Goal: Information Seeking & Learning: Find specific fact

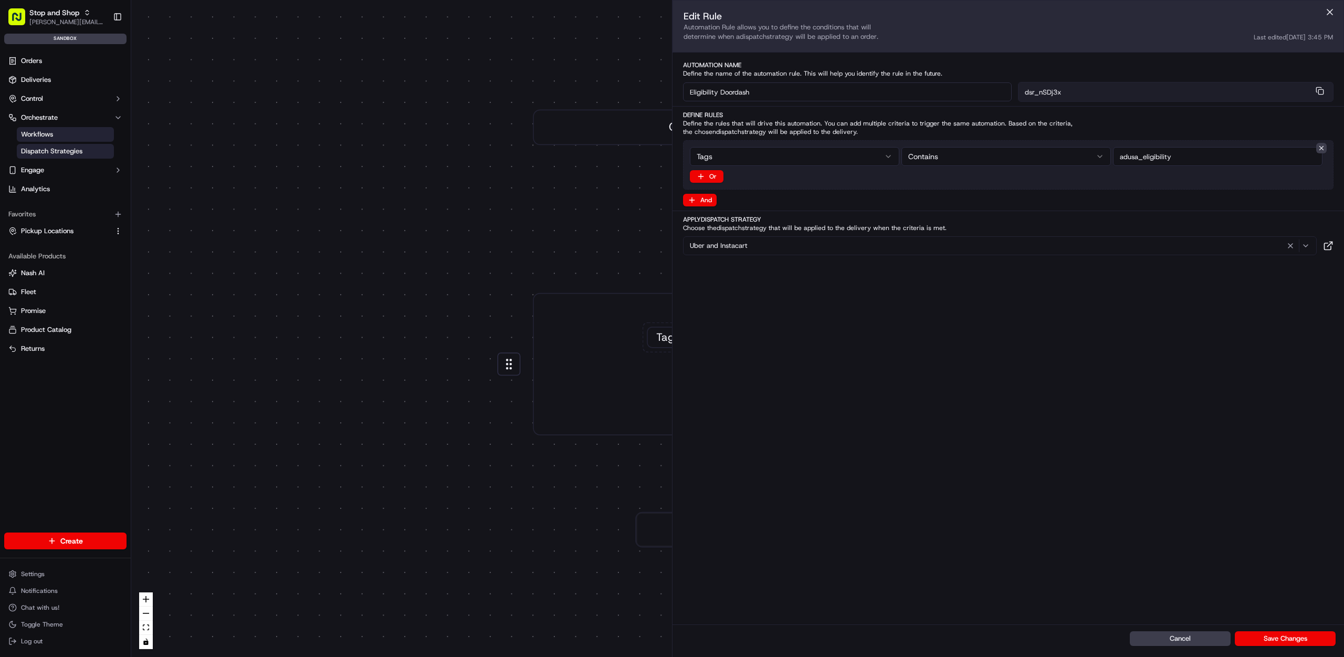
click at [60, 149] on span "Dispatch Strategies" at bounding box center [51, 151] width 61 height 9
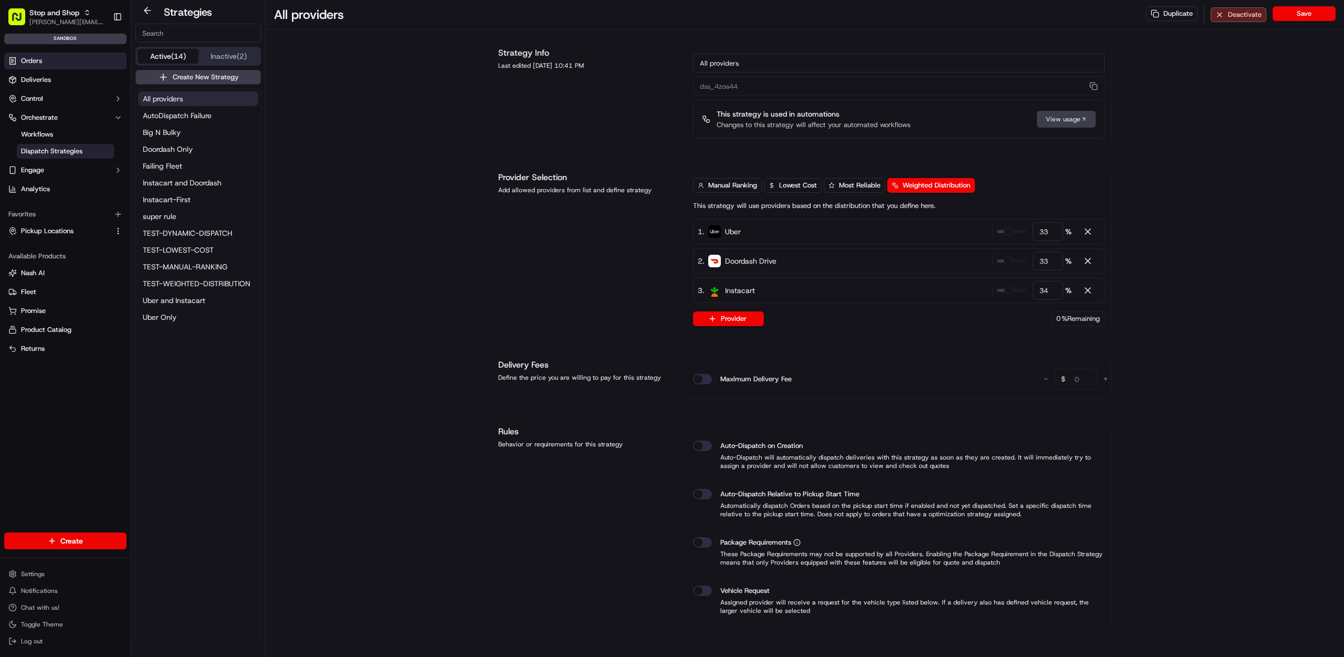
click at [72, 54] on link "Orders" at bounding box center [65, 61] width 122 height 17
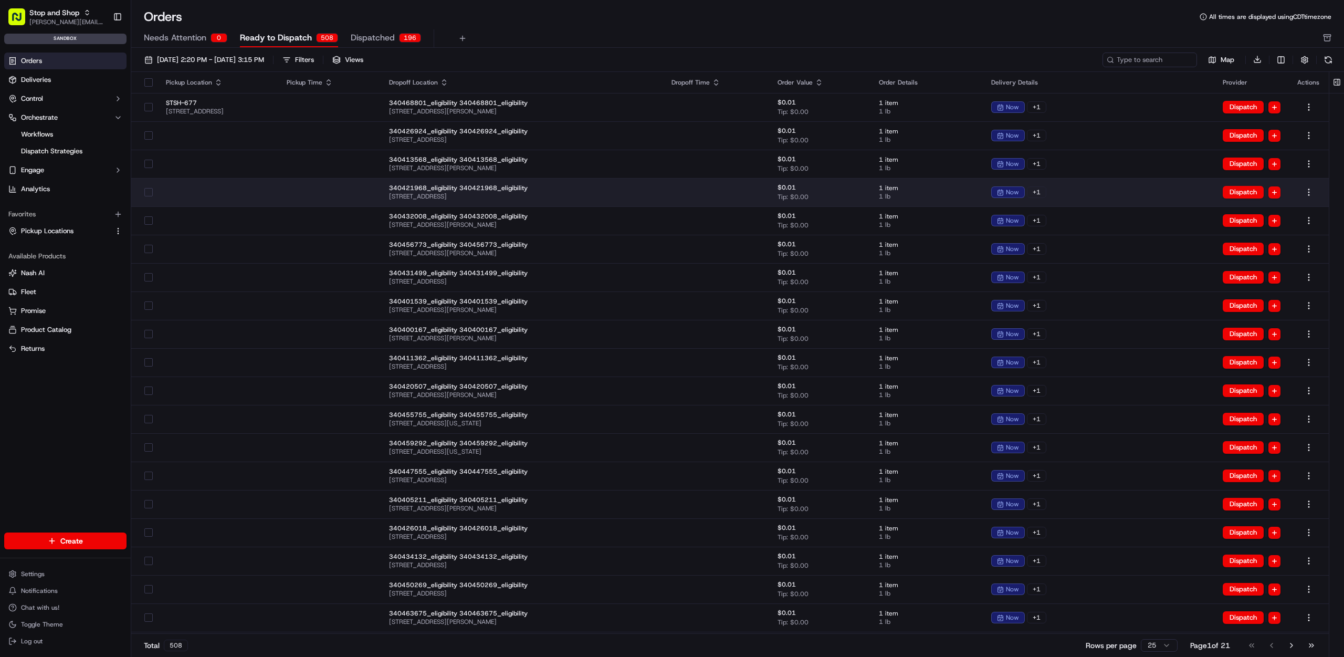
click at [650, 193] on span "[STREET_ADDRESS]" at bounding box center [522, 196] width 266 height 8
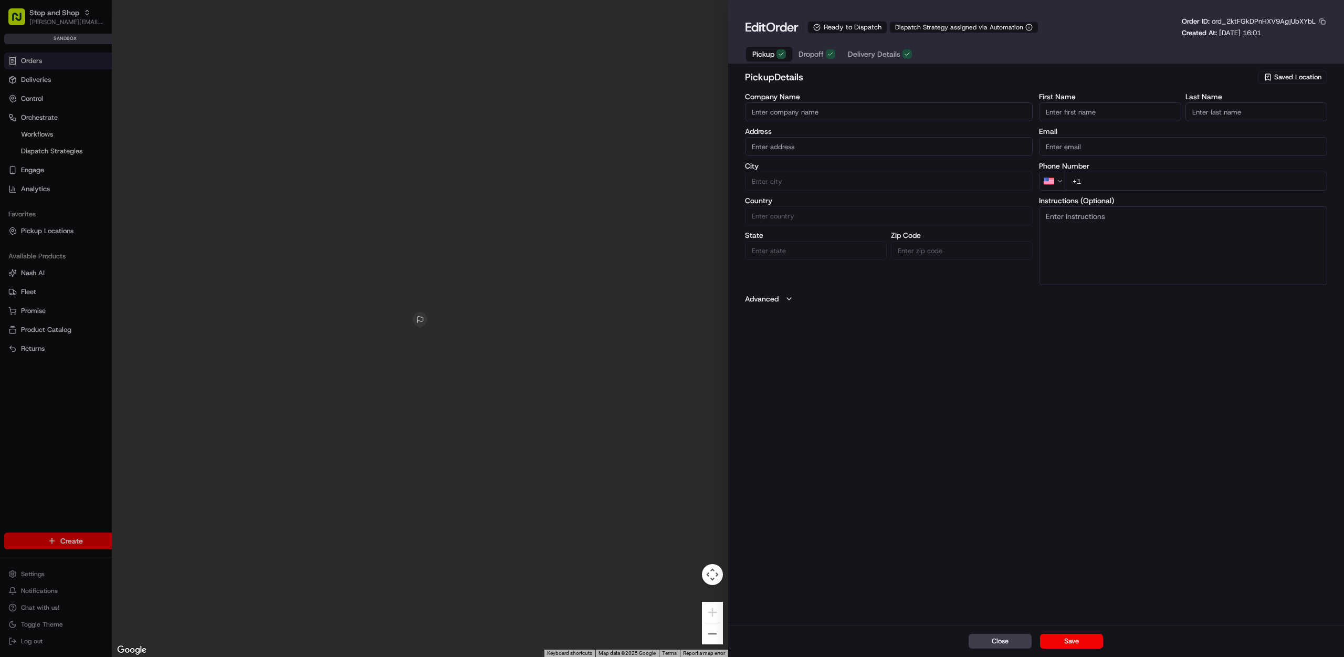
click at [1306, 22] on span "ord_2ktFGkDPnHXV9AgjUbXYbL" at bounding box center [1264, 21] width 104 height 9
click at [1319, 19] on button "button" at bounding box center [1322, 21] width 9 height 9
click at [1277, 34] on button "Copy ID" at bounding box center [1294, 37] width 96 height 13
click at [688, 287] on div at bounding box center [420, 328] width 616 height 657
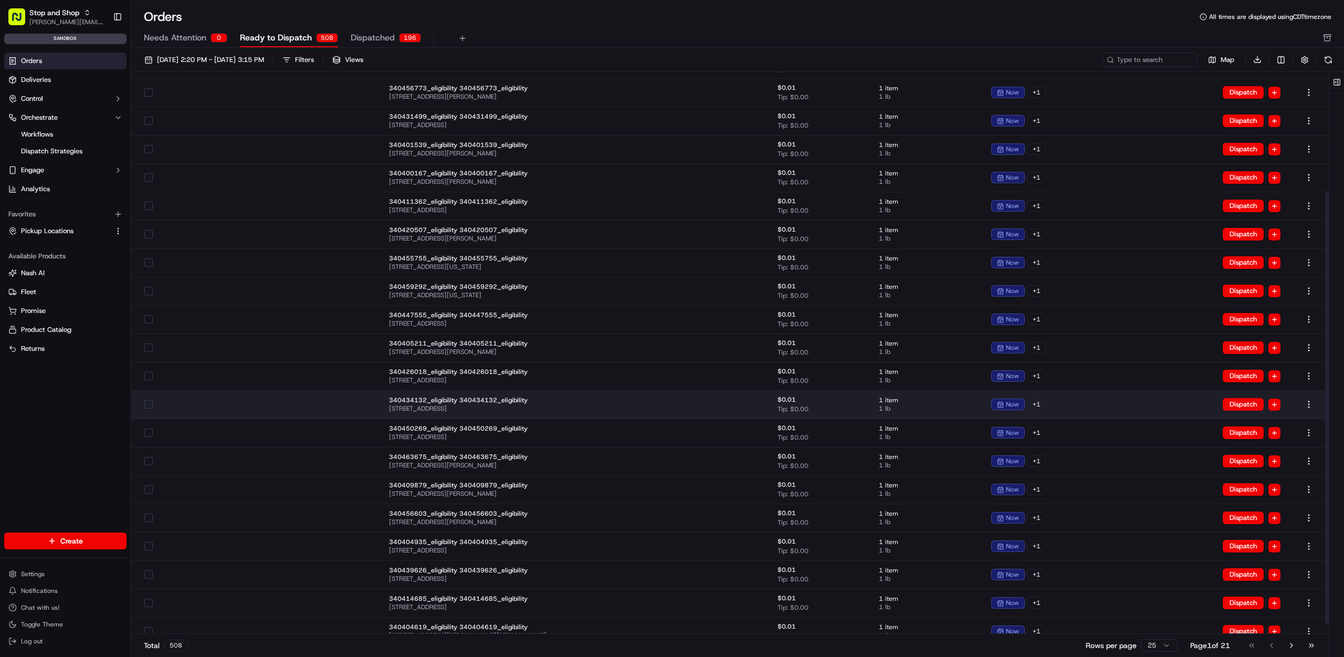
scroll to position [154, 0]
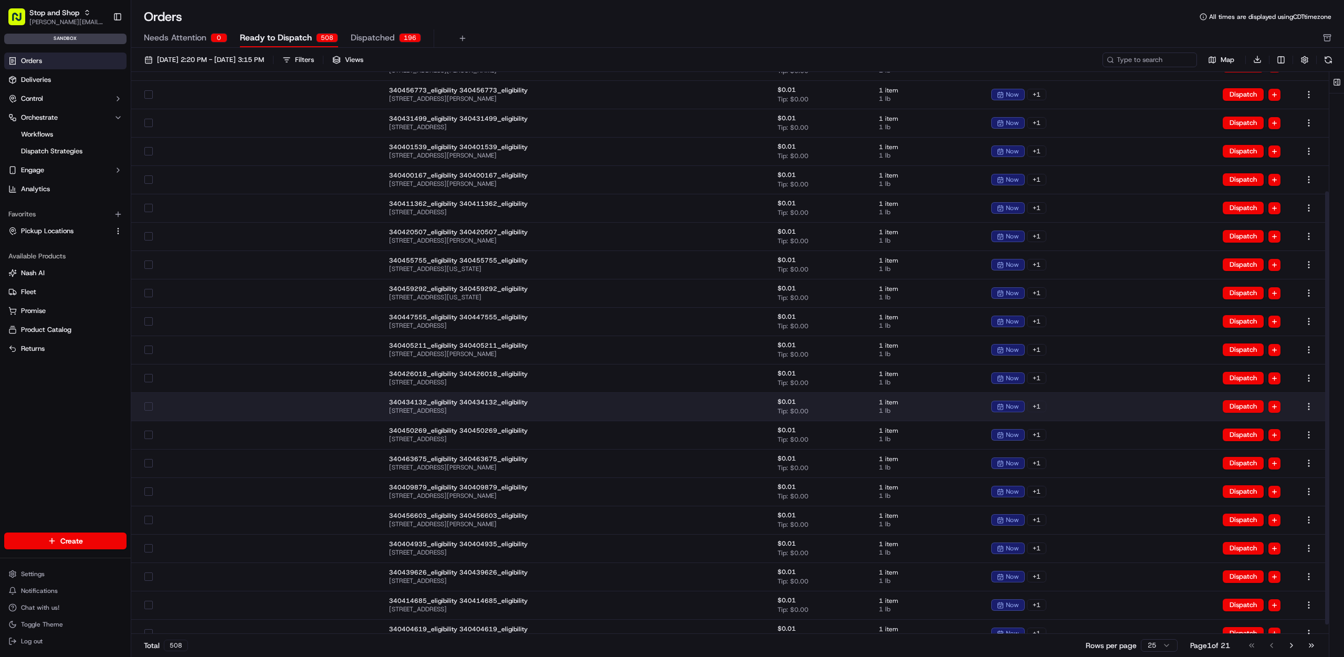
click at [541, 401] on span "340434132_eligibility 340434132_eligibility" at bounding box center [522, 402] width 266 height 8
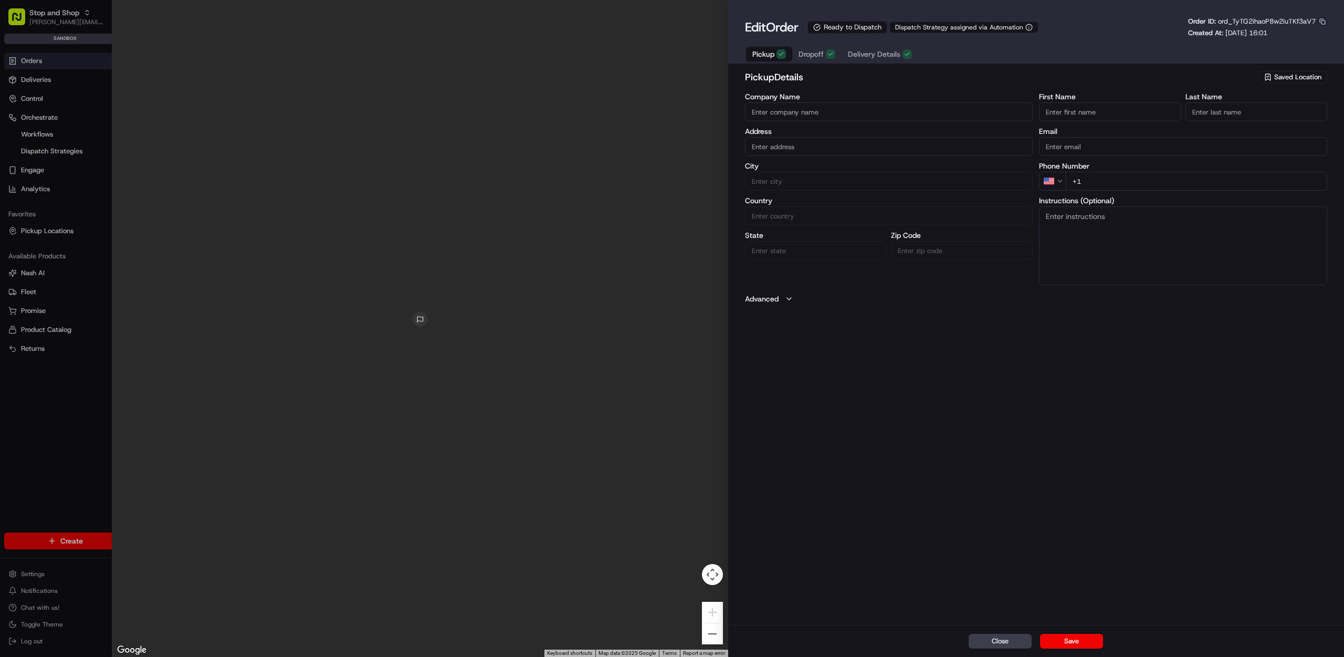
click at [1323, 19] on button "button" at bounding box center [1322, 21] width 9 height 9
click at [1274, 38] on button "Copy ID" at bounding box center [1294, 37] width 96 height 13
click at [988, 637] on button "Close" at bounding box center [1000, 641] width 63 height 15
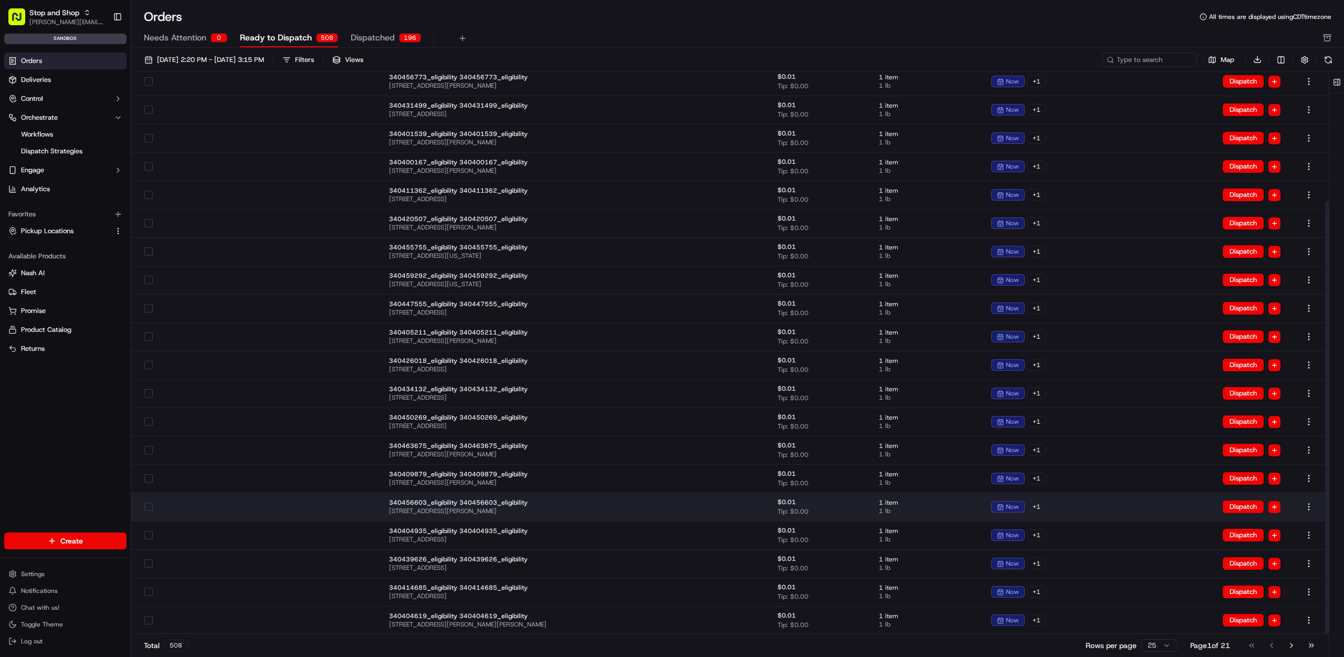
scroll to position [165, 0]
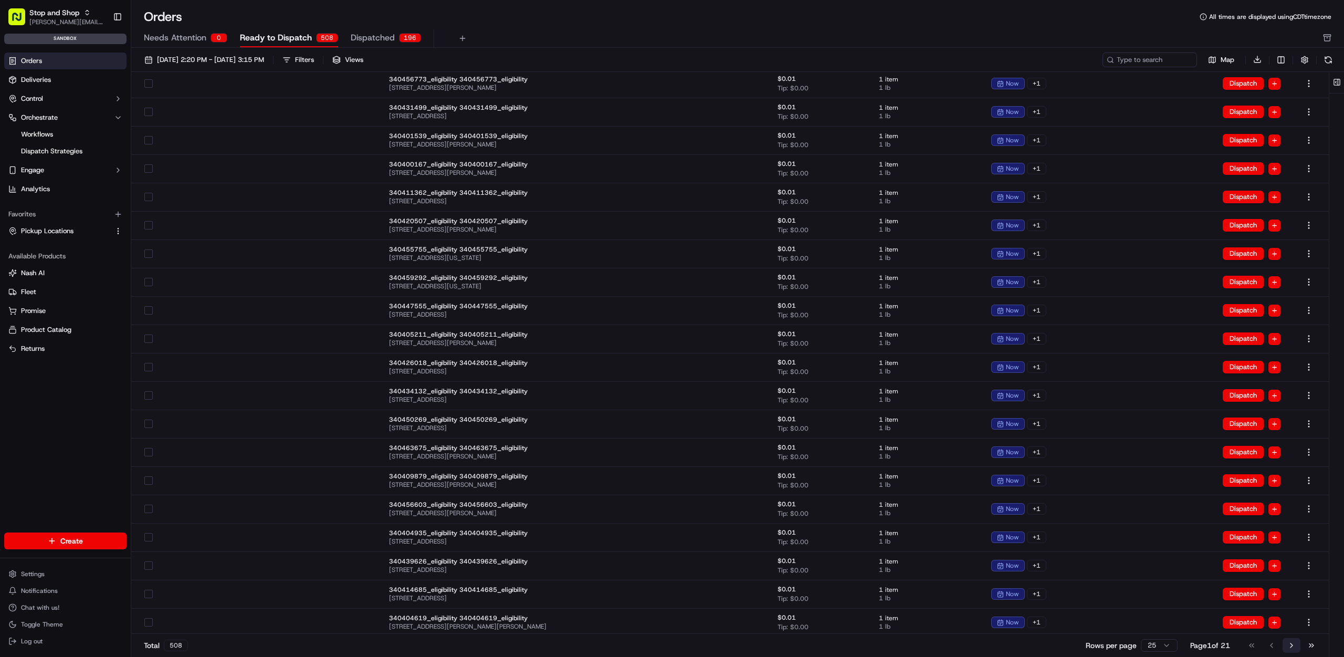
click at [1295, 648] on button "Go to next page" at bounding box center [1292, 645] width 18 height 15
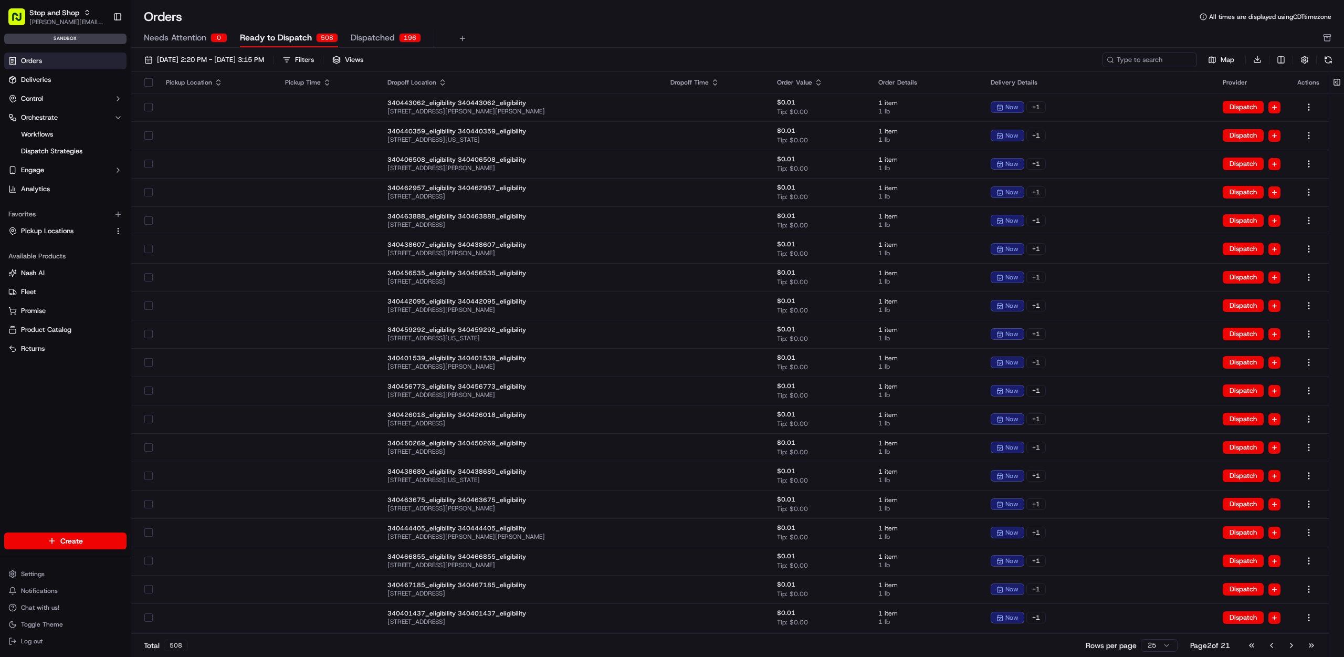
click at [1295, 648] on button "Go to next page" at bounding box center [1292, 645] width 18 height 15
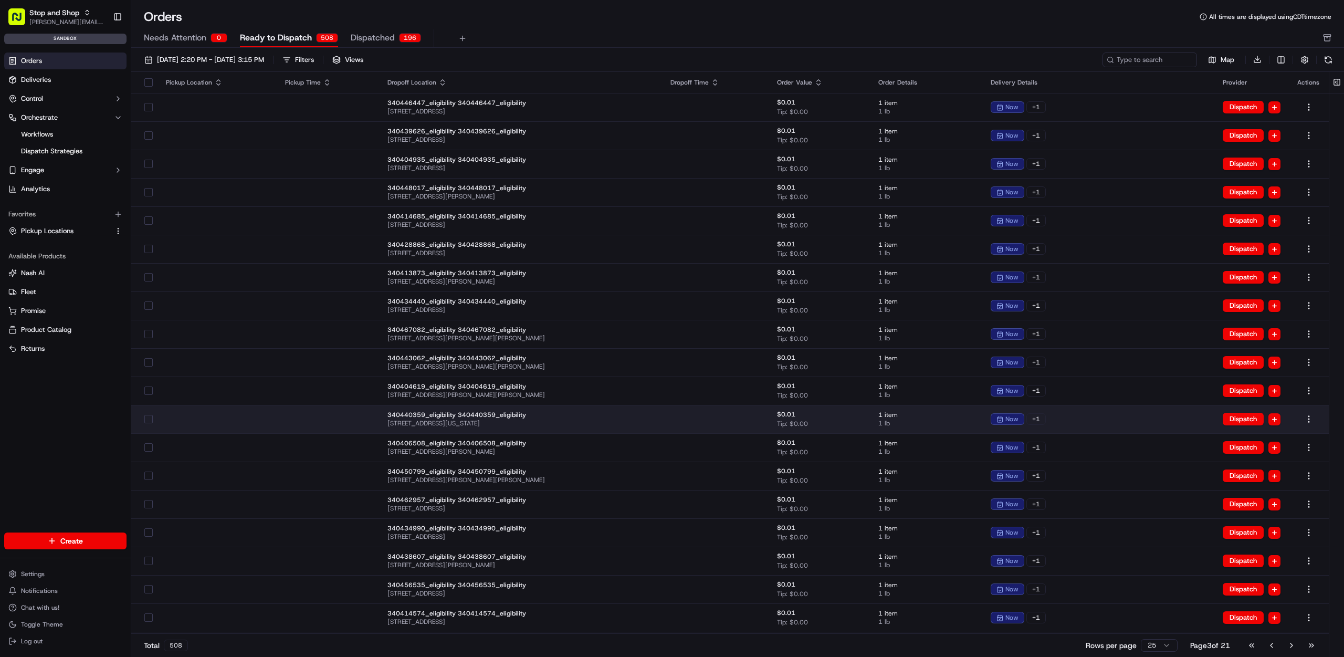
click at [599, 405] on td "340440359_eligibility 340440359_eligibility [STREET_ADDRESS][US_STATE]" at bounding box center [520, 419] width 283 height 28
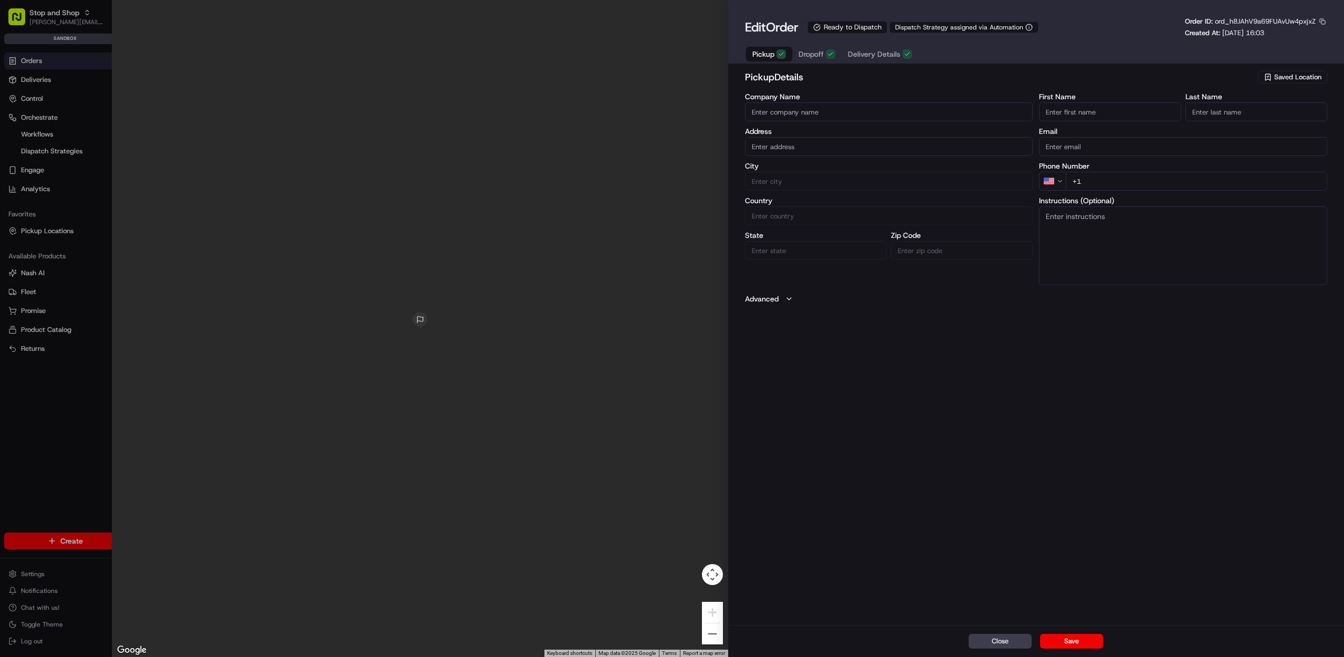
click at [1285, 20] on span "ord_h8JAhV9a69FUAvUw4pxjxZ" at bounding box center [1265, 21] width 101 height 9
copy span "ord_h8JAhV9a69FUAvUw4pxjxZ"
click at [1327, 22] on button "button" at bounding box center [1322, 21] width 9 height 9
click at [235, 64] on div at bounding box center [420, 328] width 616 height 657
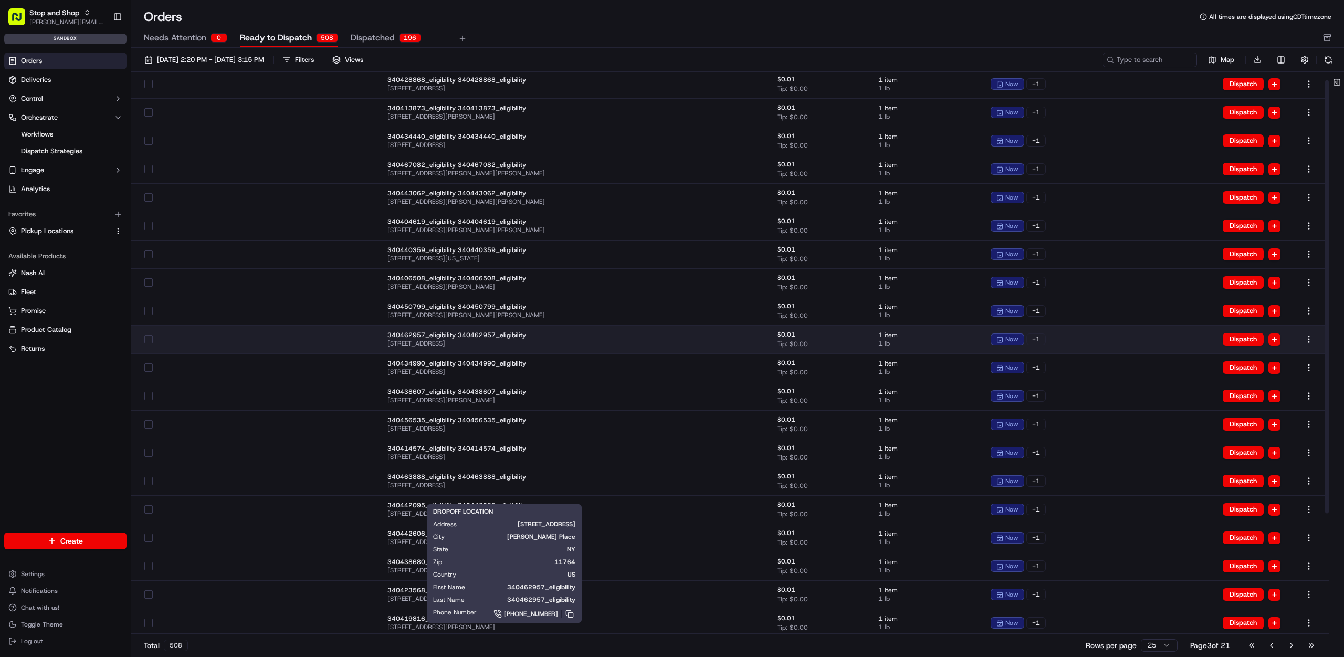
scroll to position [168, 0]
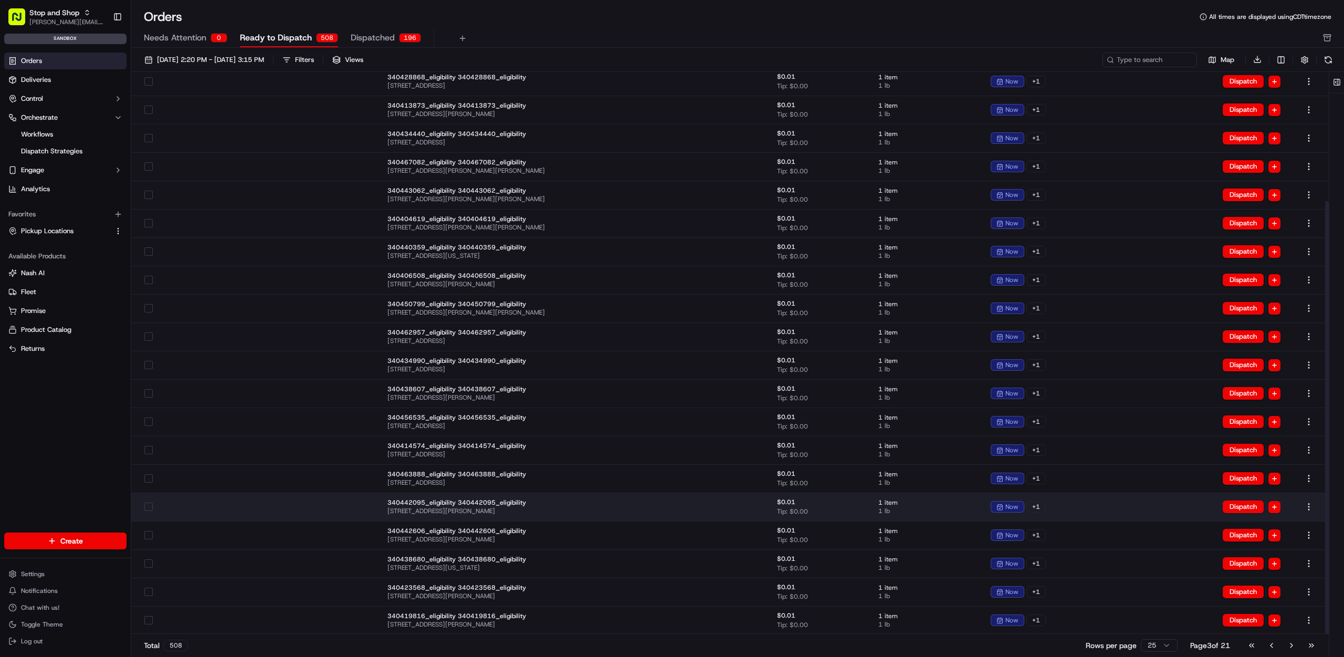
click at [556, 494] on td "340442095_eligibility 340442095_eligibility [STREET_ADDRESS][PERSON_NAME]" at bounding box center [520, 507] width 283 height 28
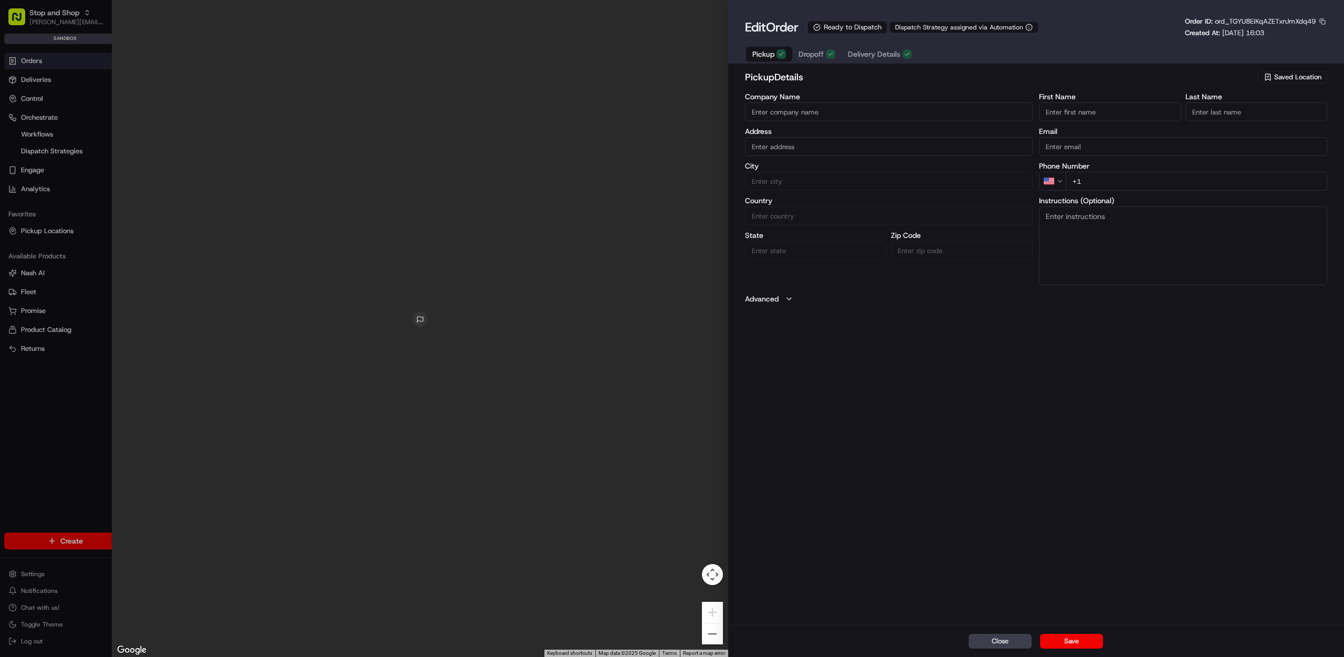
click at [884, 58] on span "Delivery Details" at bounding box center [874, 54] width 53 height 11
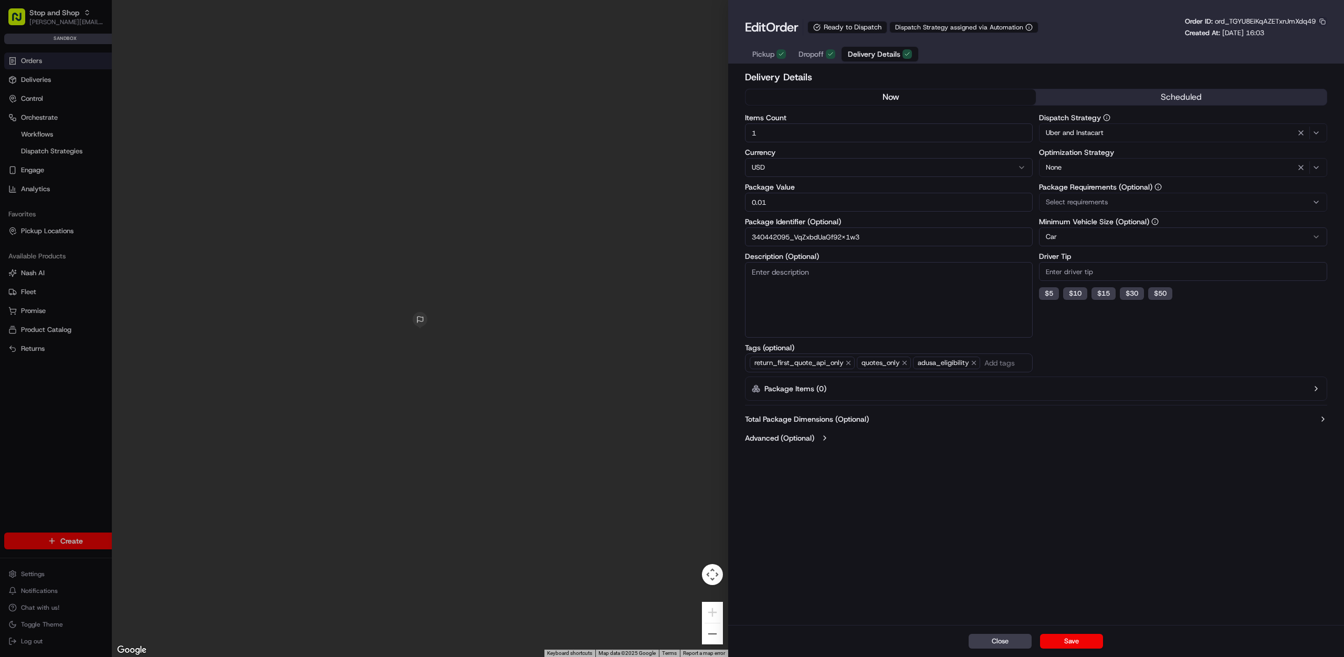
click at [1322, 19] on button "button" at bounding box center [1322, 21] width 9 height 9
click at [1295, 37] on button "Copy ID" at bounding box center [1294, 37] width 96 height 13
click at [902, 279] on textarea "Description (Optional)" at bounding box center [889, 300] width 288 height 76
click at [821, 51] on span "Dropoff" at bounding box center [811, 54] width 25 height 11
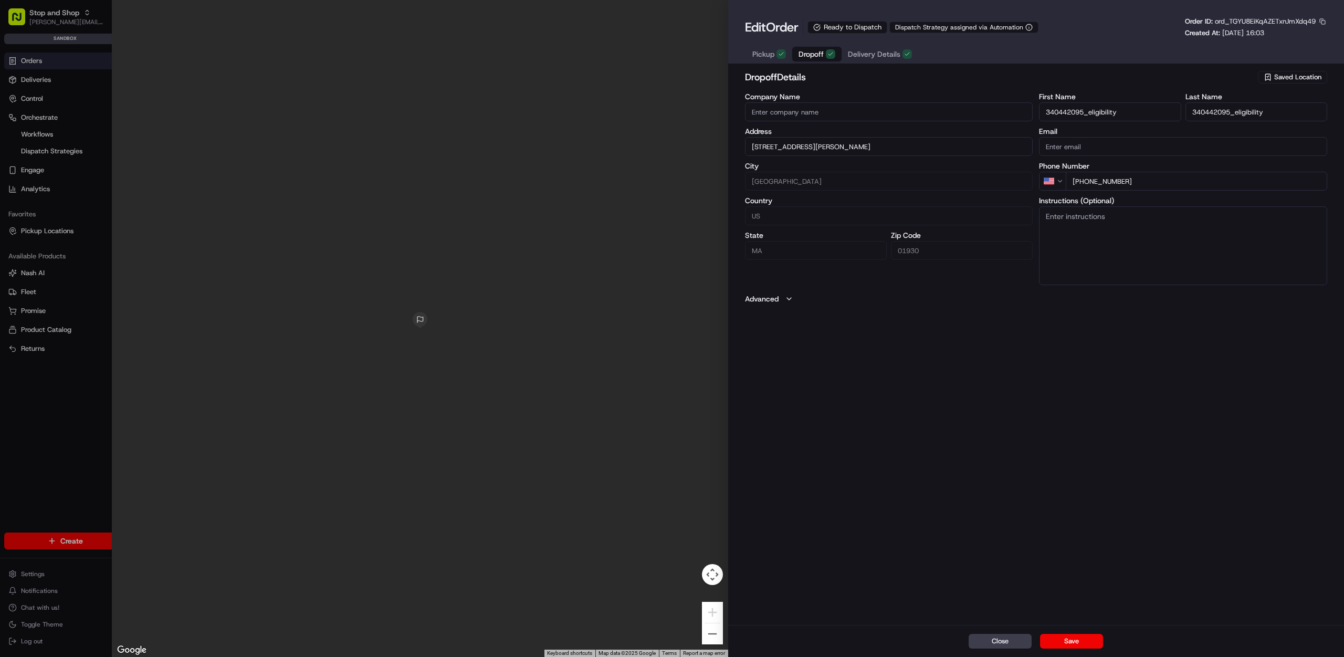
click at [766, 58] on span "Pickup" at bounding box center [764, 54] width 22 height 11
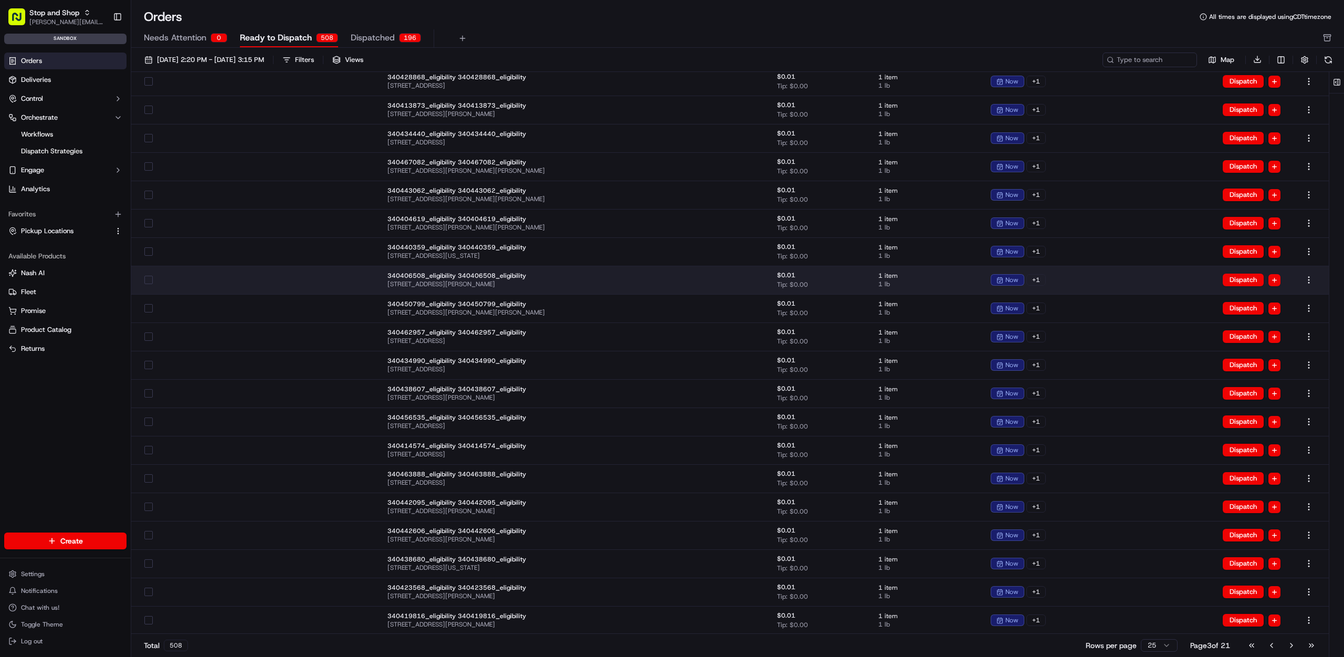
click at [410, 277] on span "340406508_eligibility 340406508_eligibility" at bounding box center [521, 276] width 266 height 8
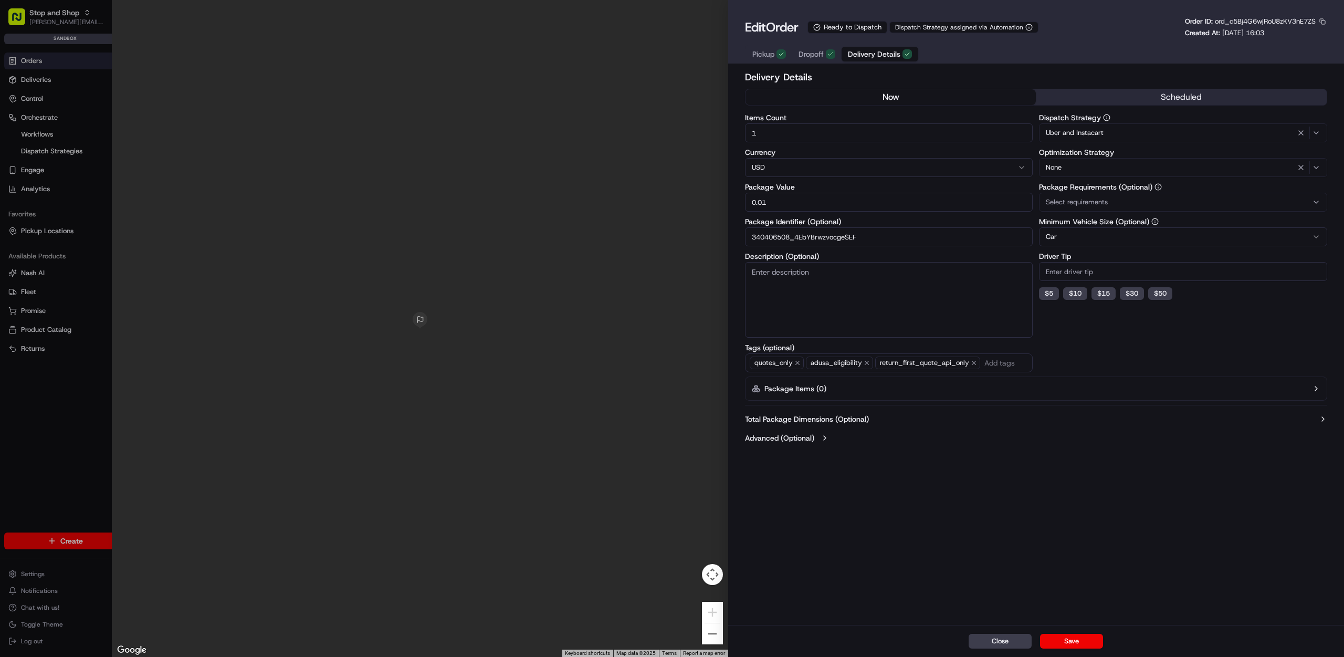
click at [888, 51] on span "Delivery Details" at bounding box center [874, 54] width 53 height 11
click at [910, 361] on span "return_first_quote_api_only" at bounding box center [927, 363] width 105 height 13
copy span "return_first_quote_api_only"
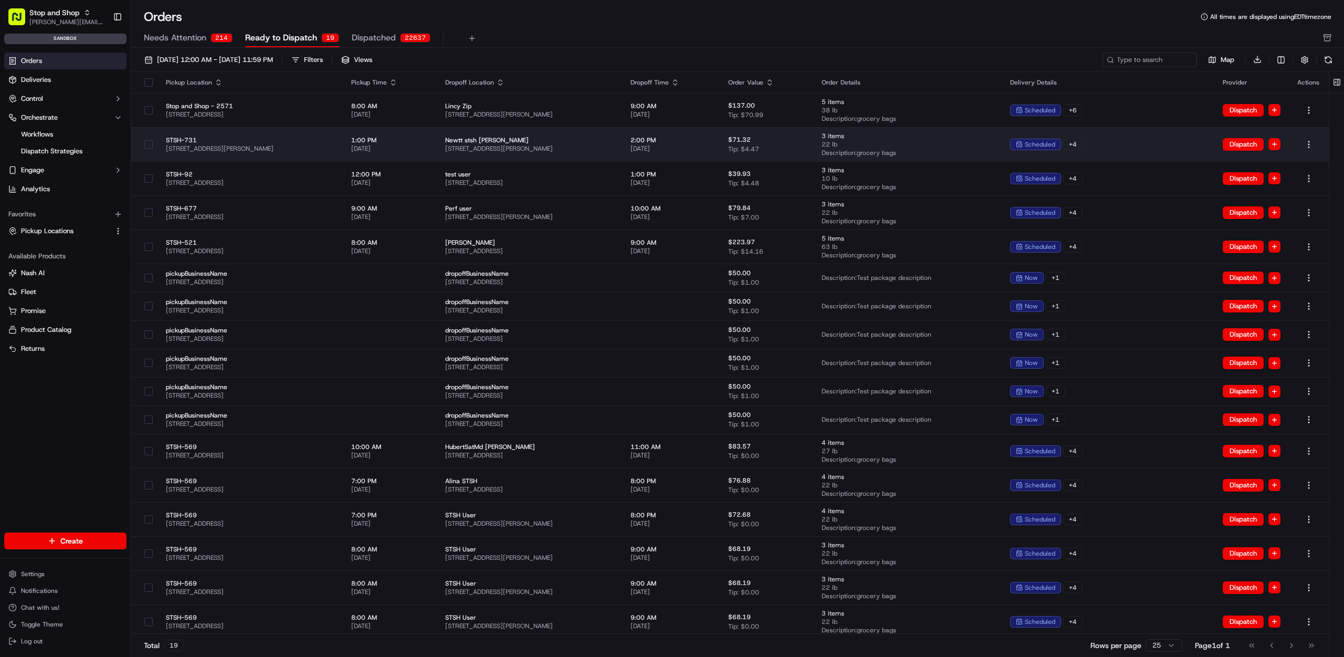
click at [549, 149] on span "13 Vaughan Ave, Newport, RI 02840, USA" at bounding box center [529, 148] width 169 height 8
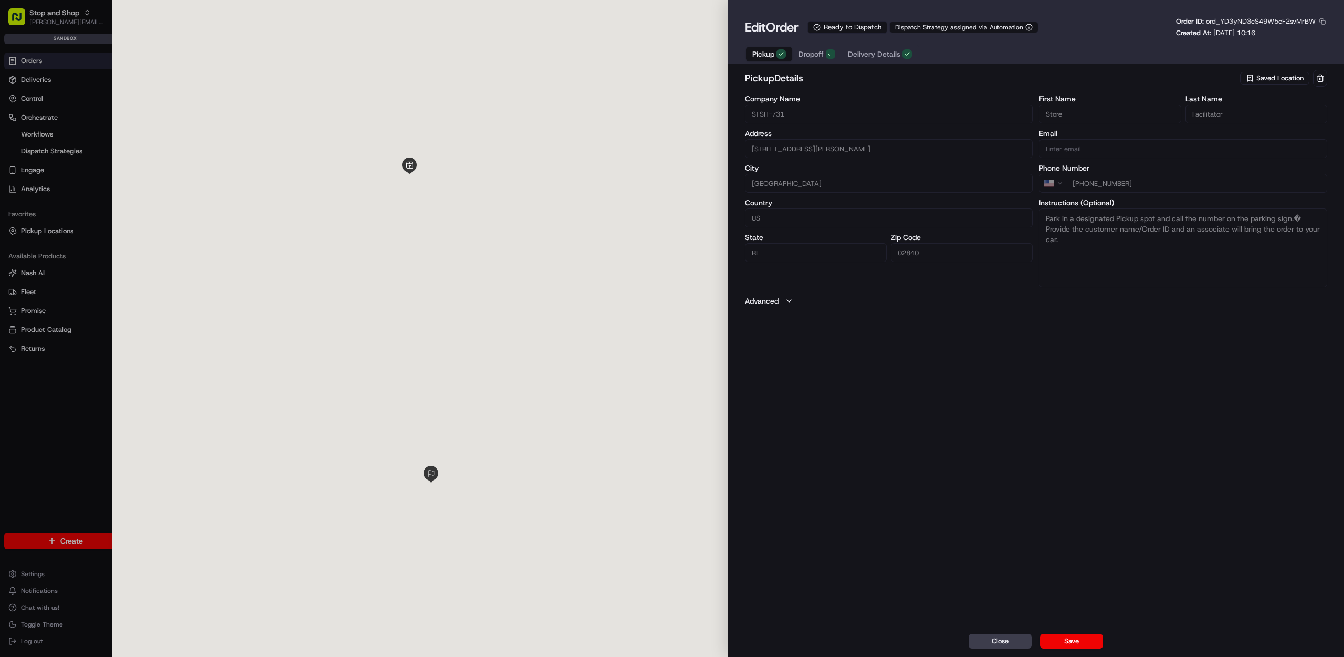
click at [873, 49] on span "Delivery Details" at bounding box center [874, 54] width 53 height 11
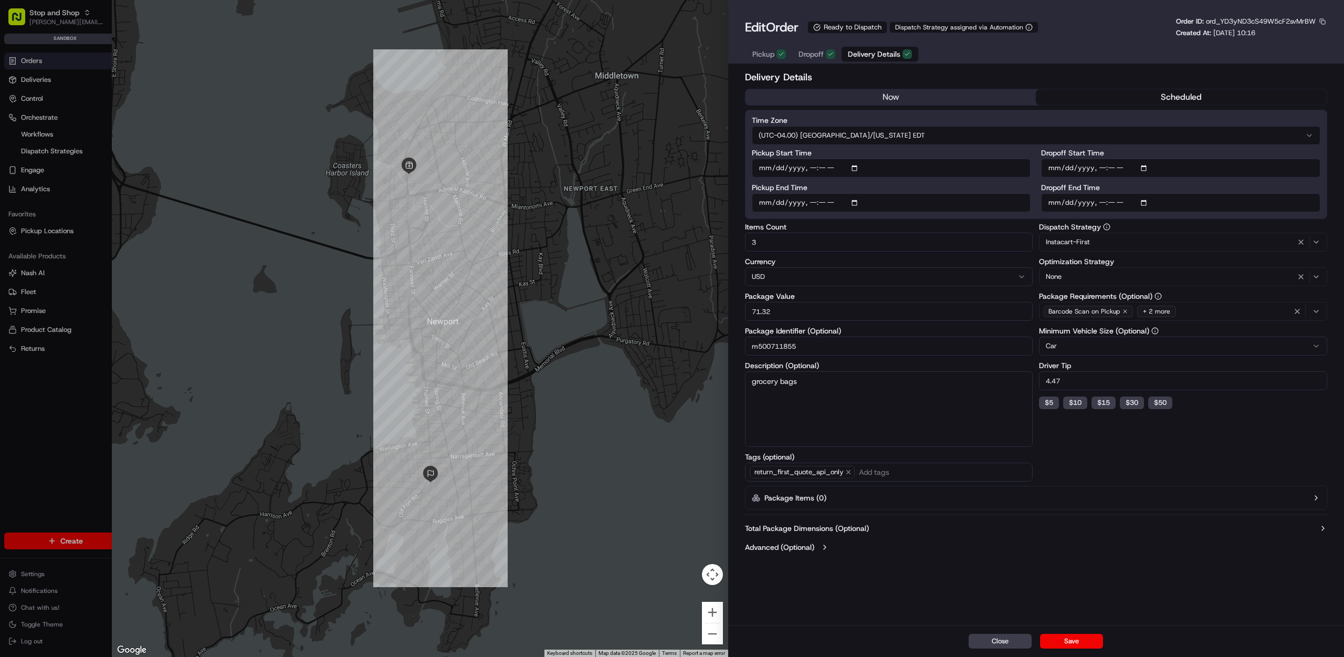
click at [1151, 238] on div "Instacart-First" at bounding box center [1183, 242] width 283 height 13
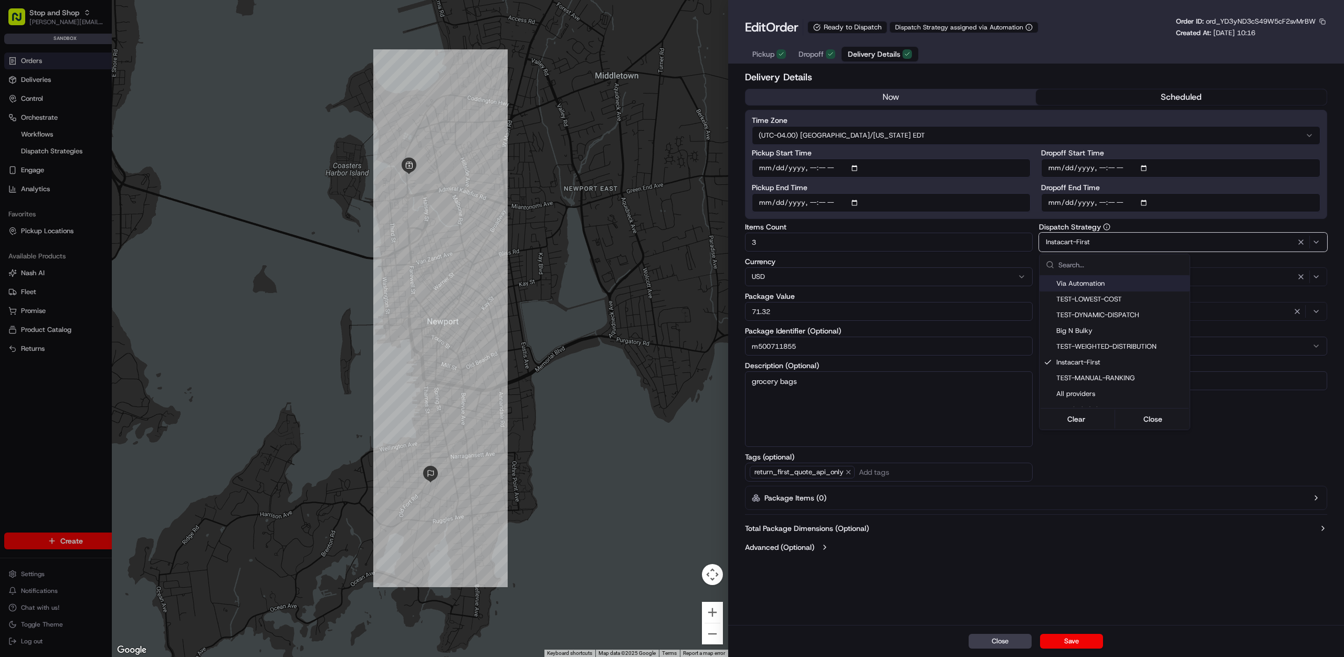
click at [1150, 238] on div at bounding box center [672, 328] width 1344 height 657
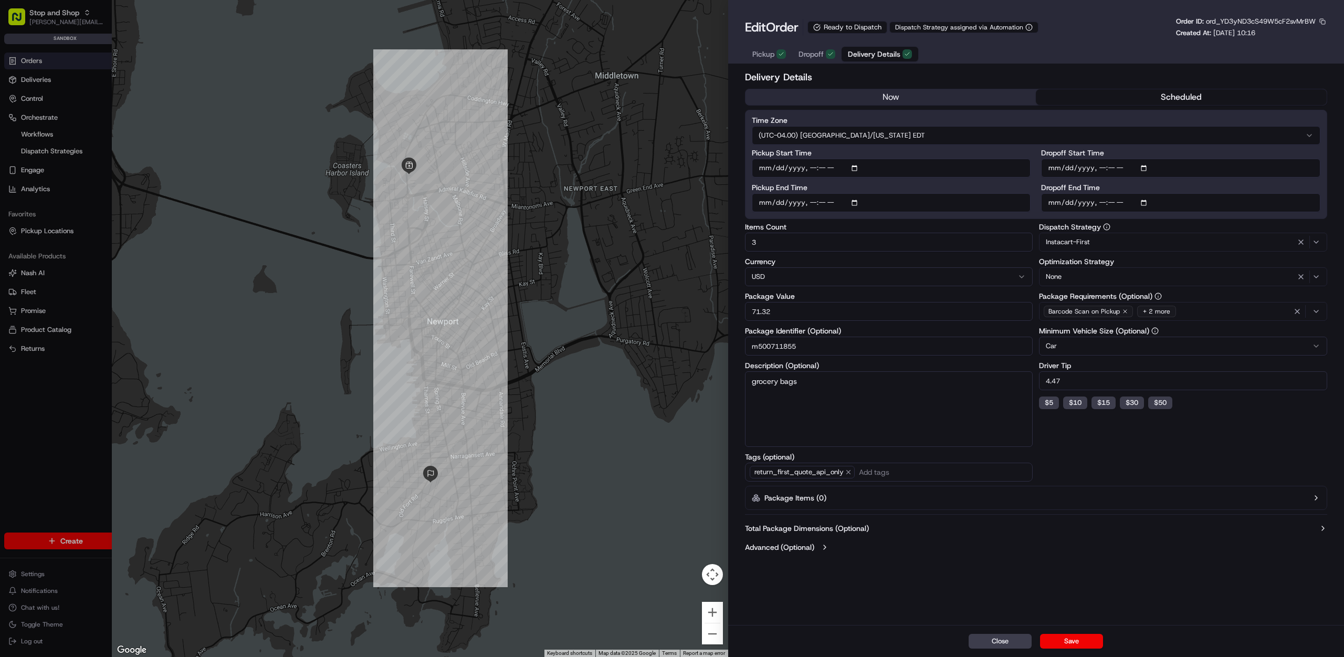
click at [1318, 241] on icon "button" at bounding box center [1316, 242] width 8 height 8
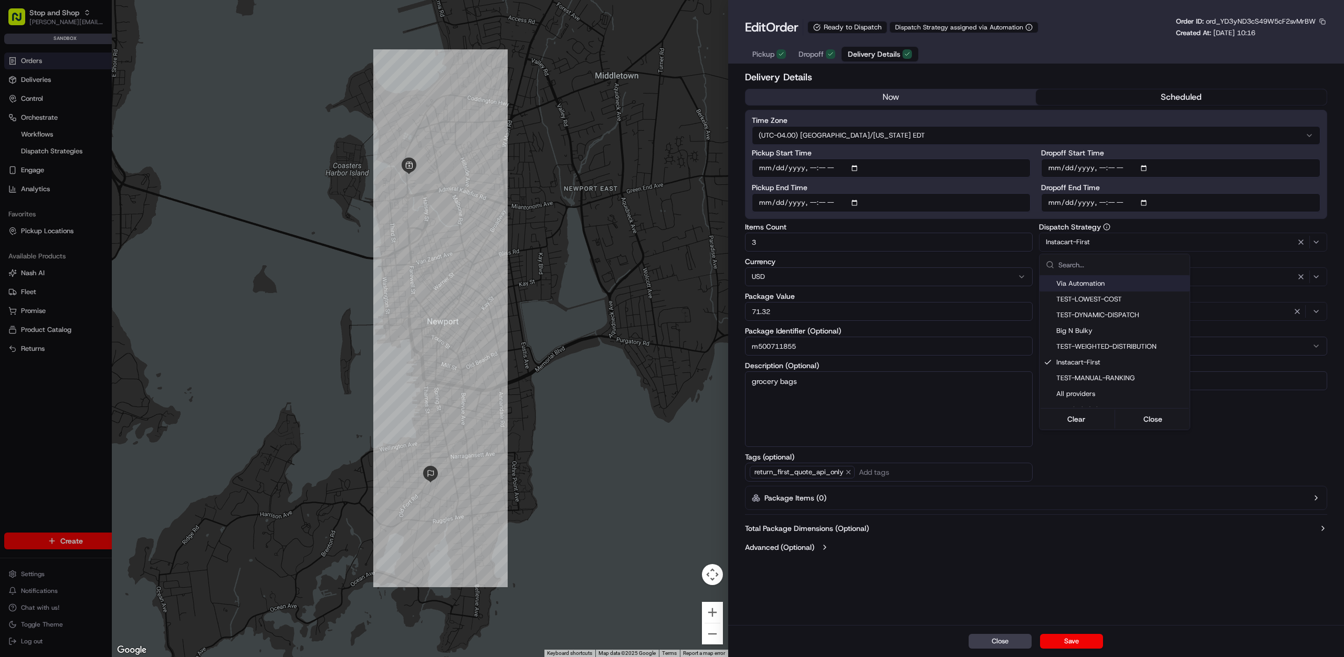
click at [1318, 241] on icon "button" at bounding box center [1316, 242] width 8 height 8
click at [1103, 225] on div at bounding box center [672, 328] width 1344 height 657
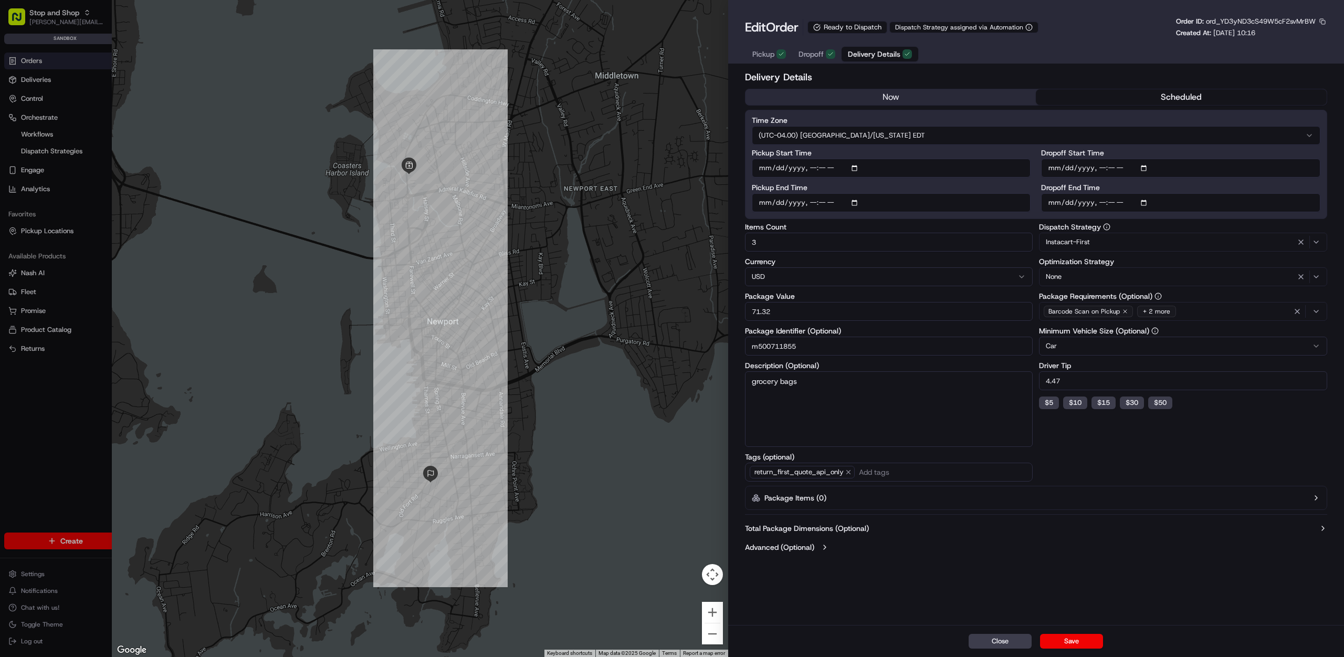
click at [1048, 585] on div "Delivery Details now scheduled Time Zone (UTC-04.00) America/New York EDT Picku…" at bounding box center [1036, 346] width 616 height 557
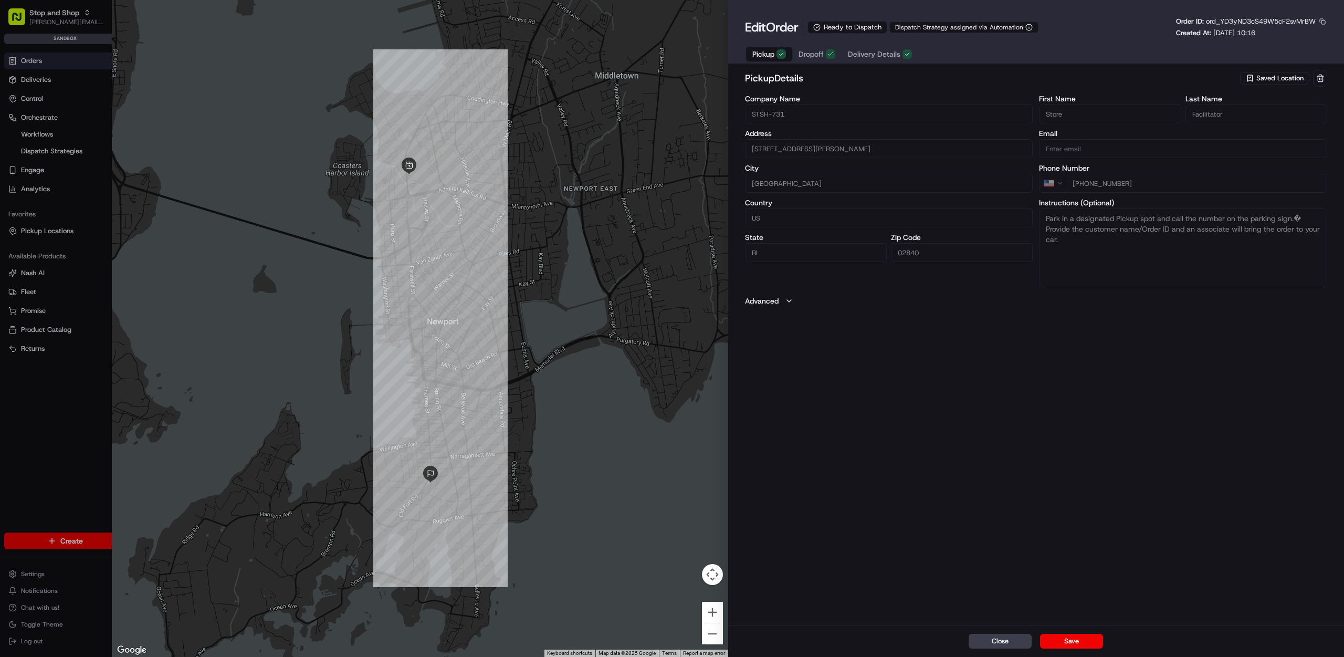
click at [762, 55] on span "Pickup" at bounding box center [764, 54] width 22 height 11
type input "+1"
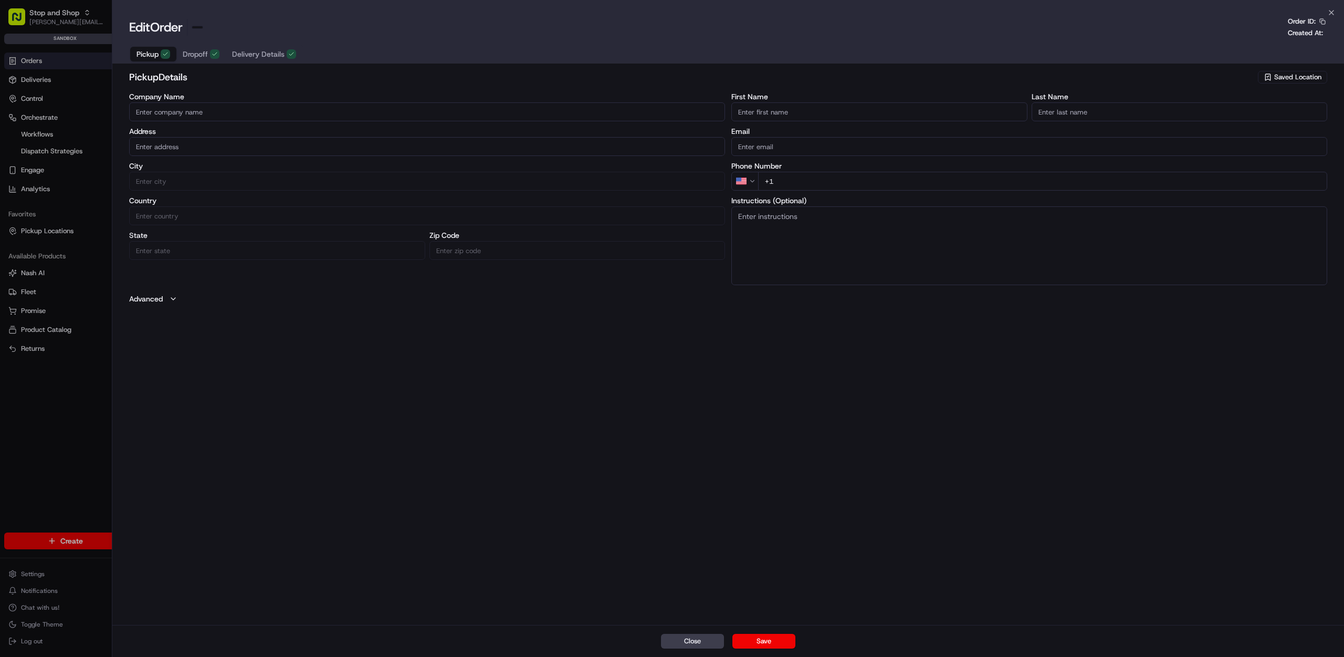
click at [43, 149] on div at bounding box center [672, 328] width 1344 height 657
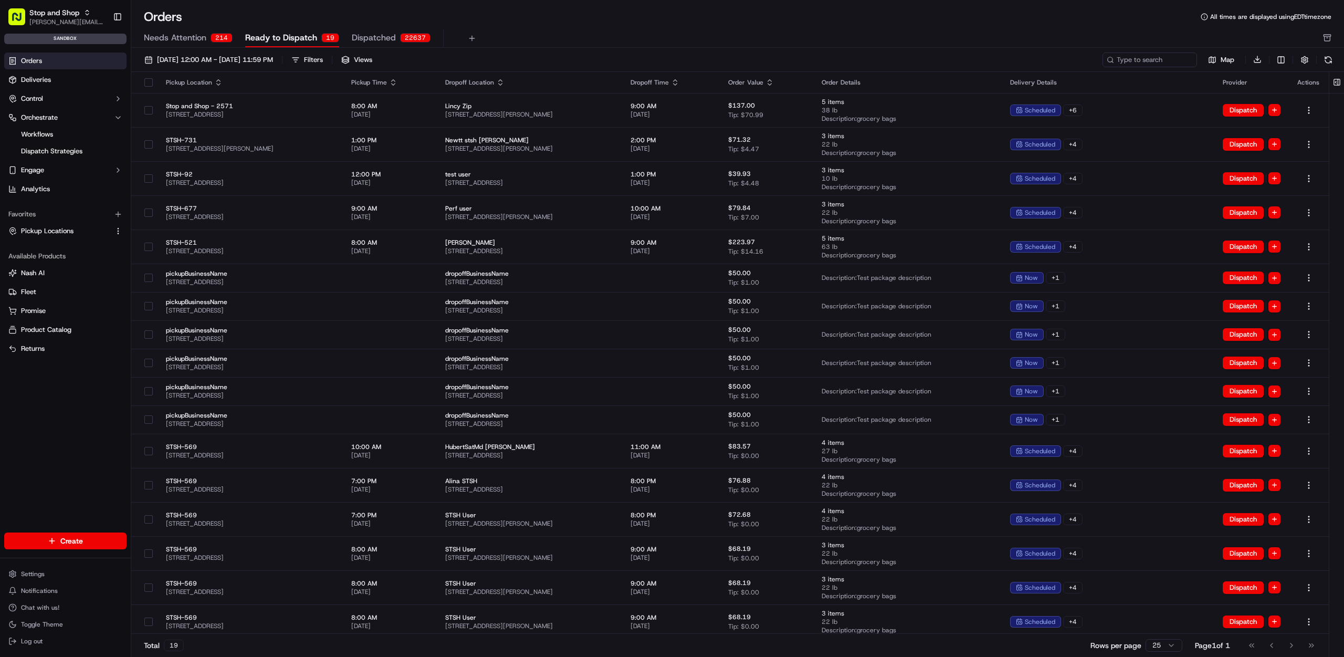
click at [43, 149] on span "Dispatch Strategies" at bounding box center [51, 151] width 61 height 9
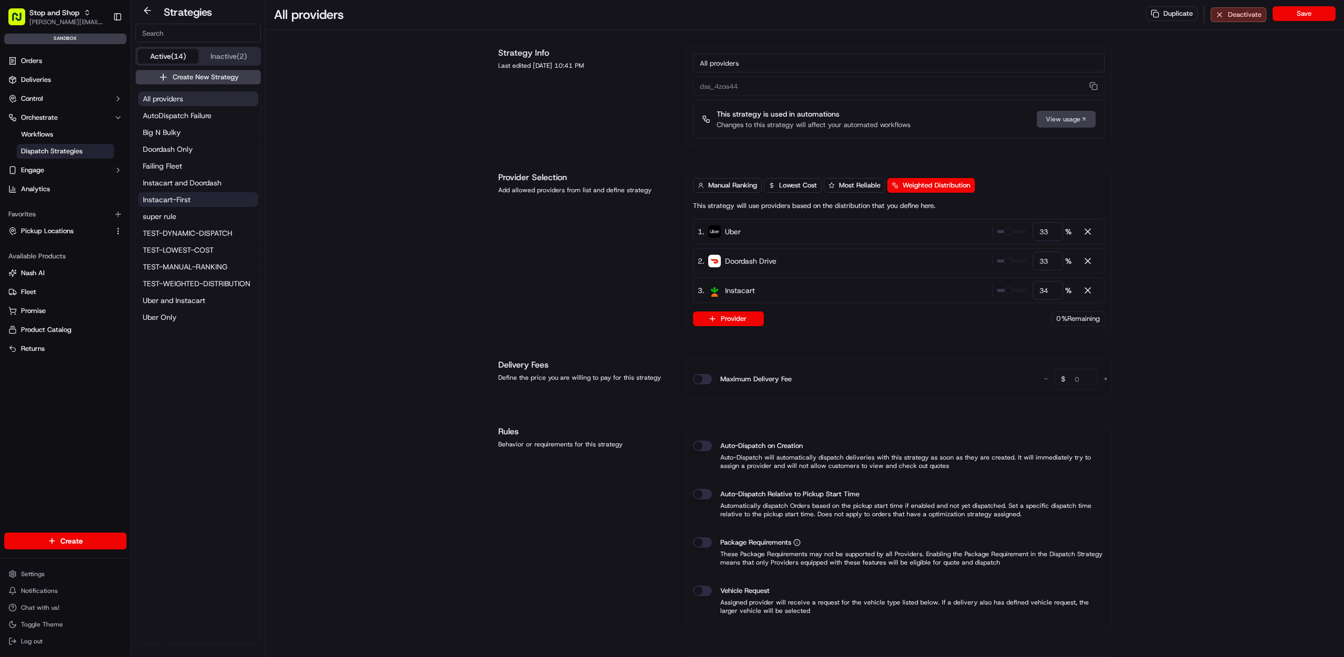
click at [175, 199] on span "Instacart-First" at bounding box center [167, 199] width 48 height 11
